Goal: Transaction & Acquisition: Register for event/course

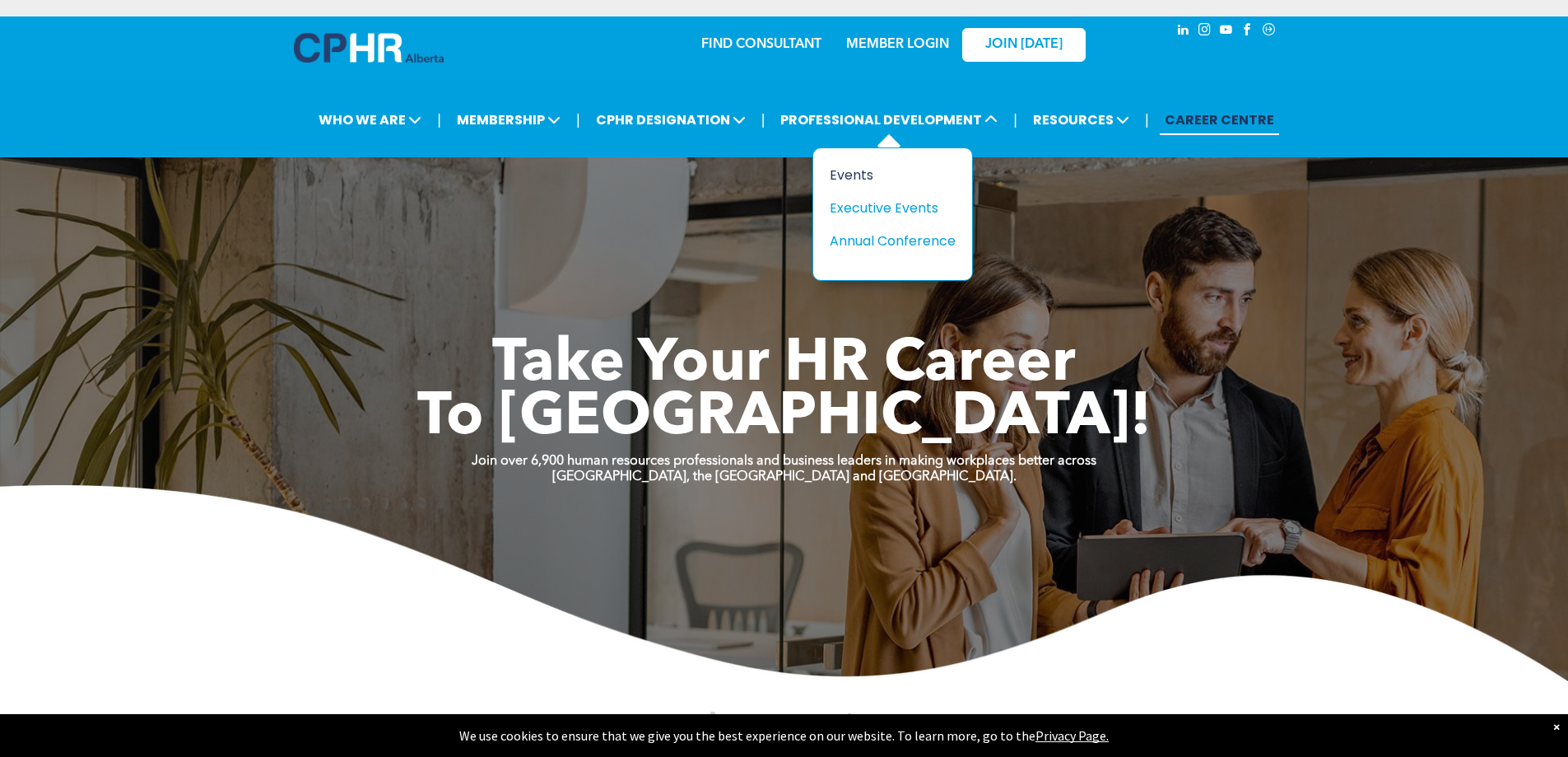
click at [859, 172] on div "Events" at bounding box center [886, 175] width 113 height 20
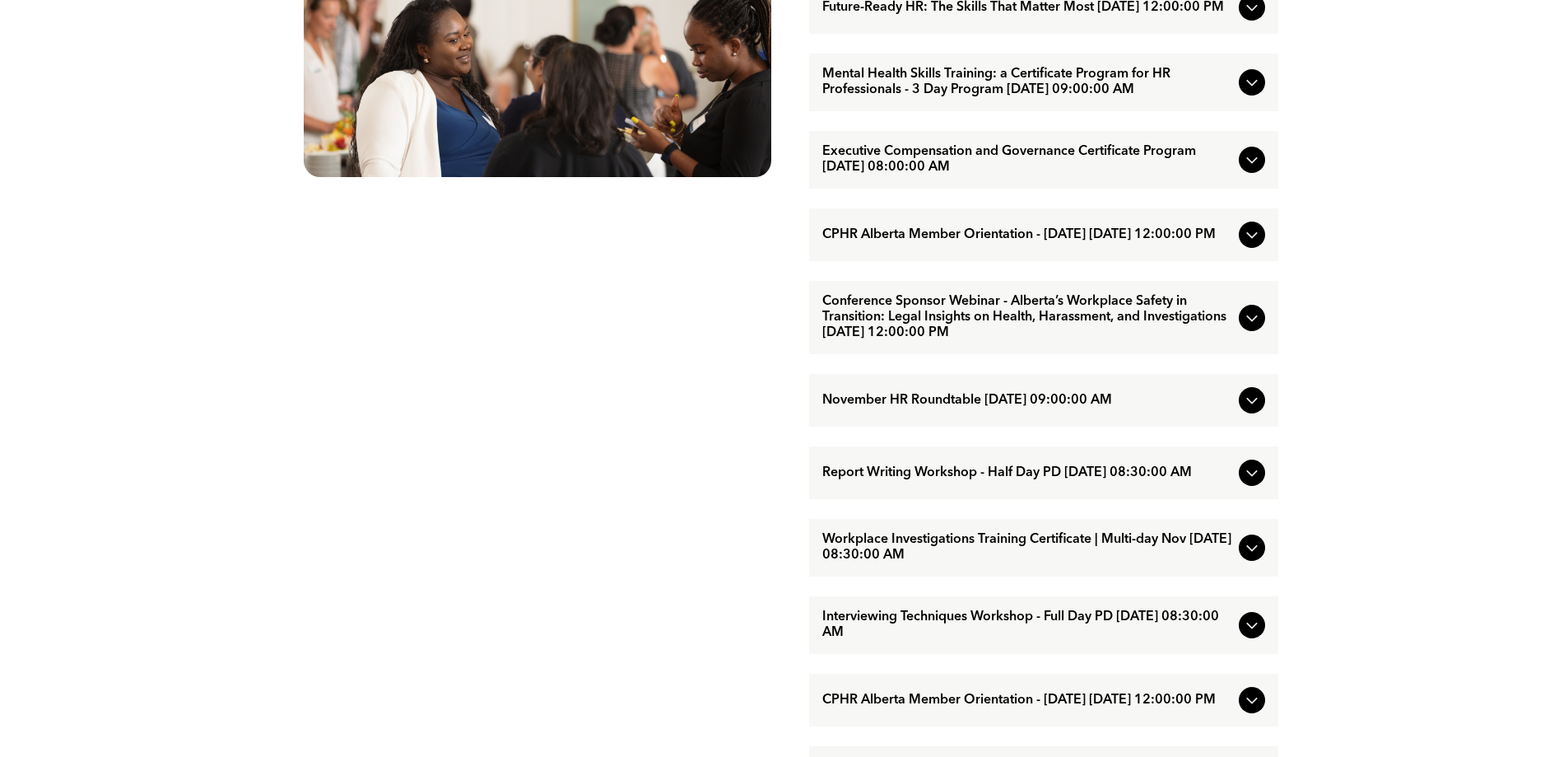
scroll to position [988, 0]
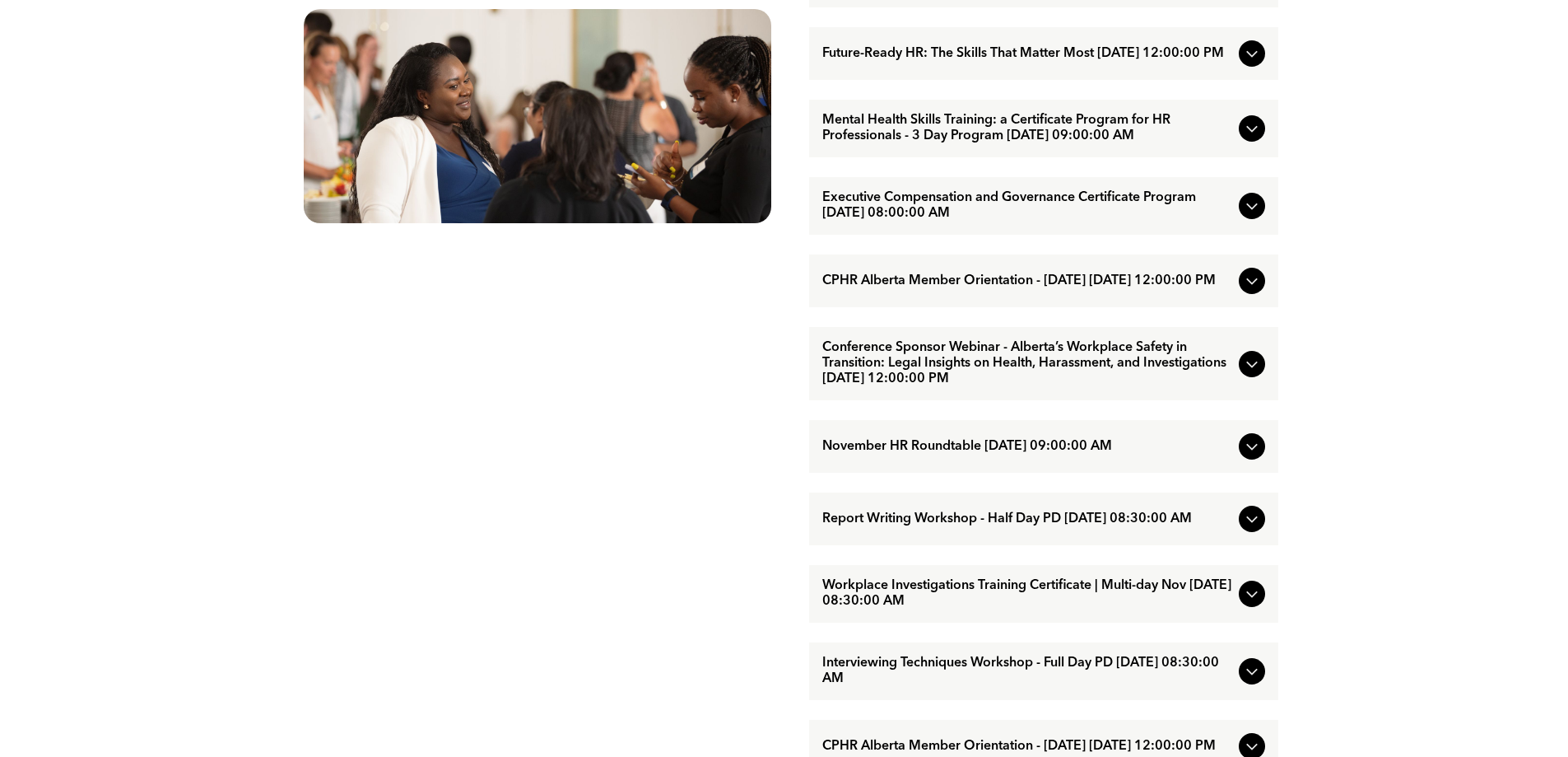
click at [1247, 374] on icon at bounding box center [1252, 364] width 20 height 20
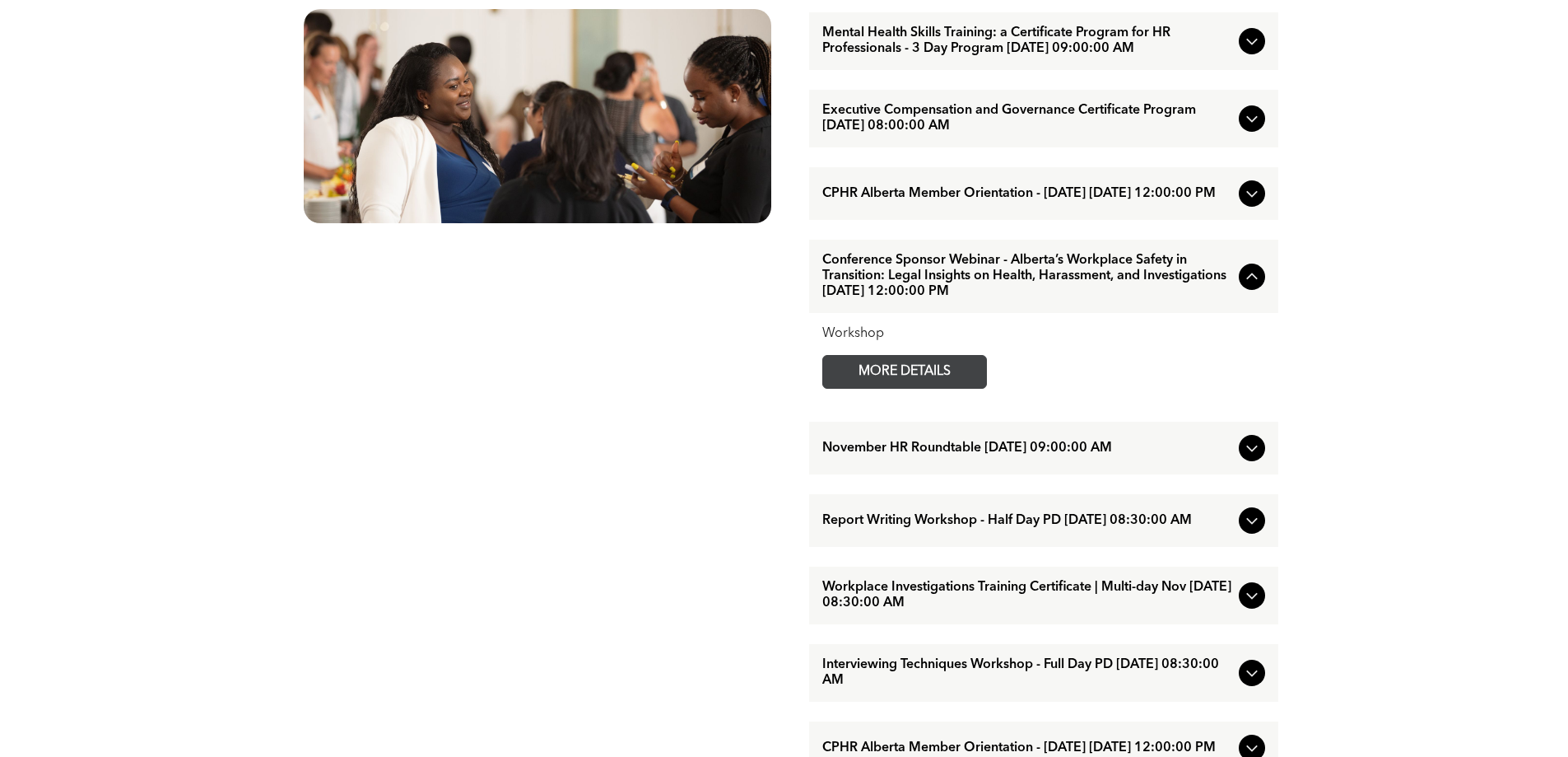
click at [914, 388] on span "MORE DETAILS" at bounding box center [904, 372] width 130 height 32
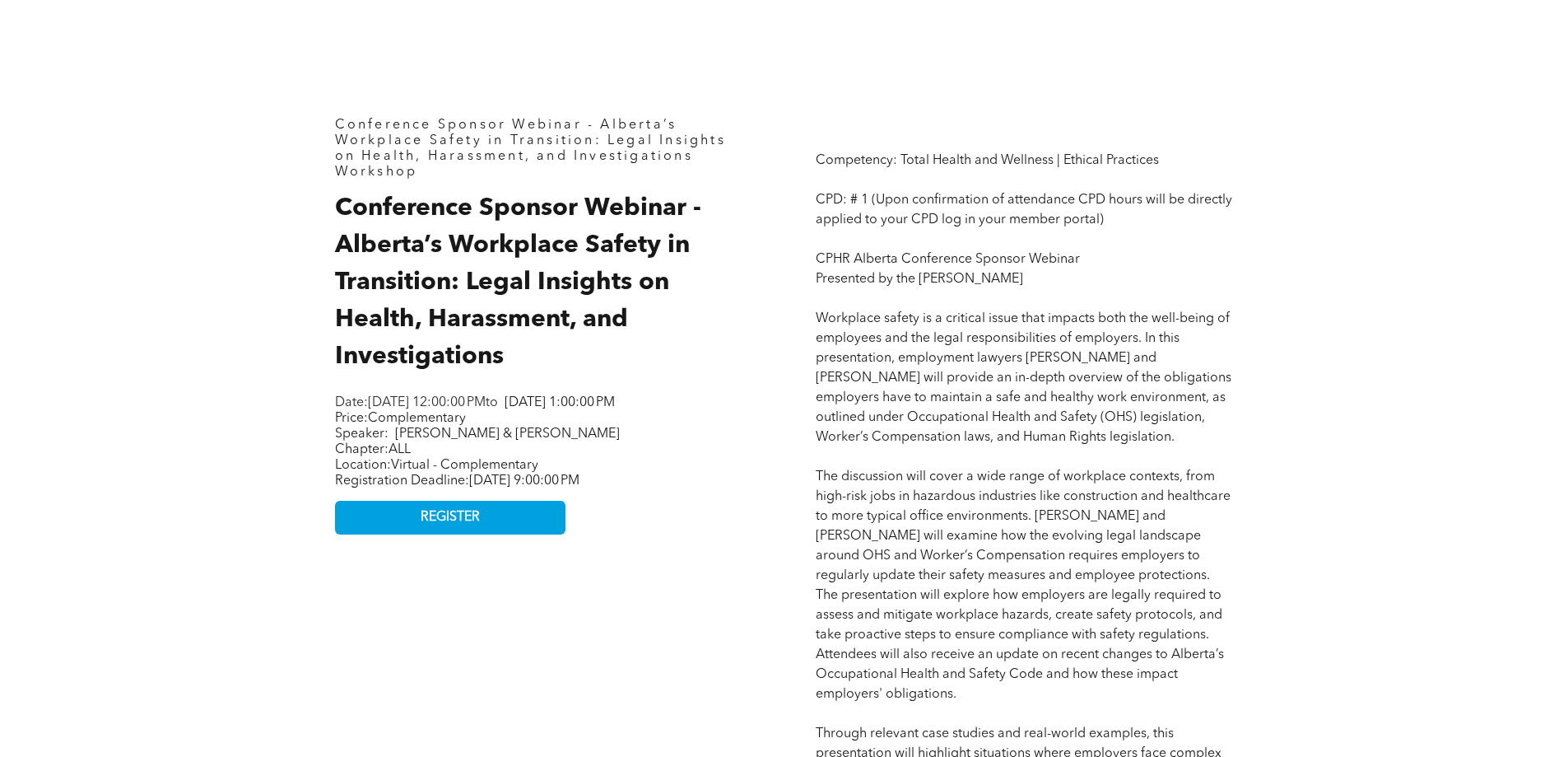
scroll to position [741, 0]
click at [417, 533] on link "REGISTER" at bounding box center [451, 516] width 230 height 34
